Goal: Navigation & Orientation: Find specific page/section

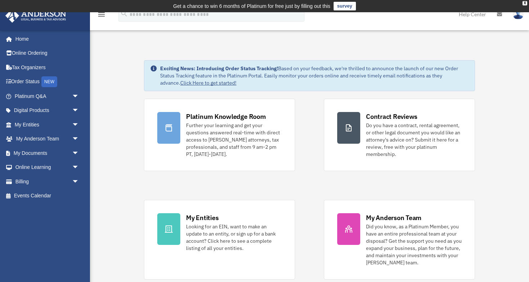
click at [199, 84] on link "Click Here to get started!" at bounding box center [208, 83] width 56 height 6
click at [73, 122] on span "arrow_drop_down" at bounding box center [79, 124] width 14 height 15
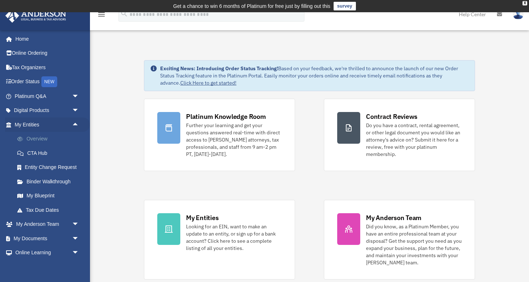
click at [46, 140] on link "Overview" at bounding box center [50, 139] width 80 height 14
click at [42, 199] on link "My Blueprint" at bounding box center [50, 196] width 80 height 14
